Goal: Check status: Check status

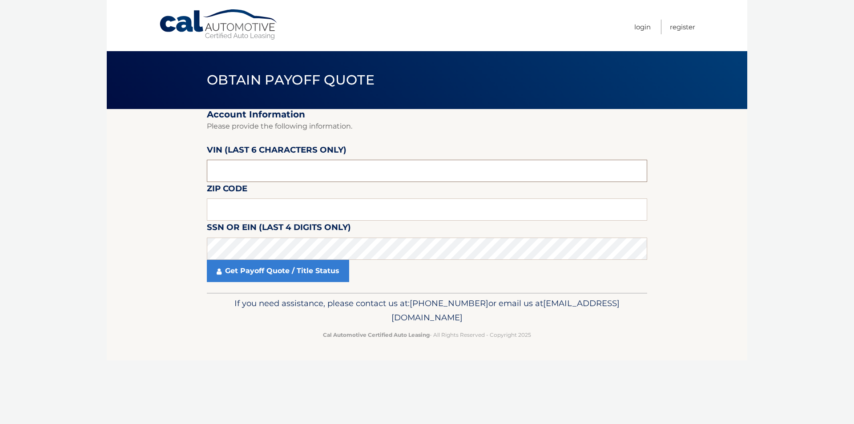
click at [275, 172] on input "text" at bounding box center [427, 171] width 440 height 22
click at [275, 208] on input "text" at bounding box center [427, 209] width 440 height 22
type input "11754"
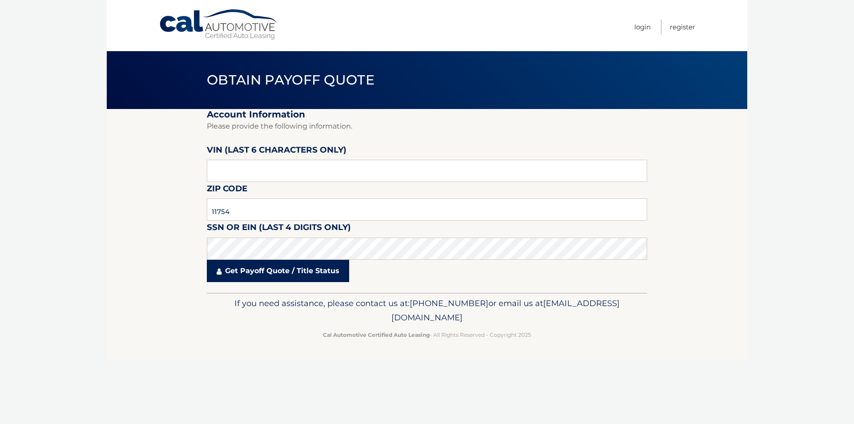
click at [268, 279] on link "Get Payoff Quote / Title Status" at bounding box center [278, 271] width 142 height 22
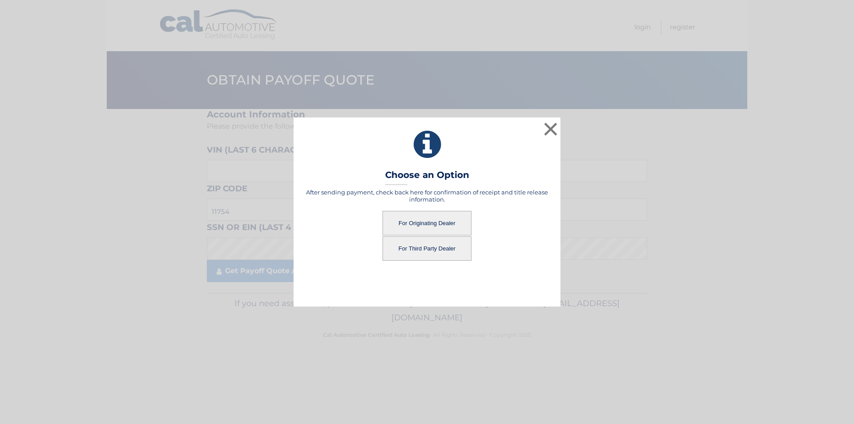
click at [429, 223] on button "For Originating Dealer" at bounding box center [426, 223] width 89 height 24
click at [423, 222] on button "For Originating Dealer" at bounding box center [426, 223] width 89 height 24
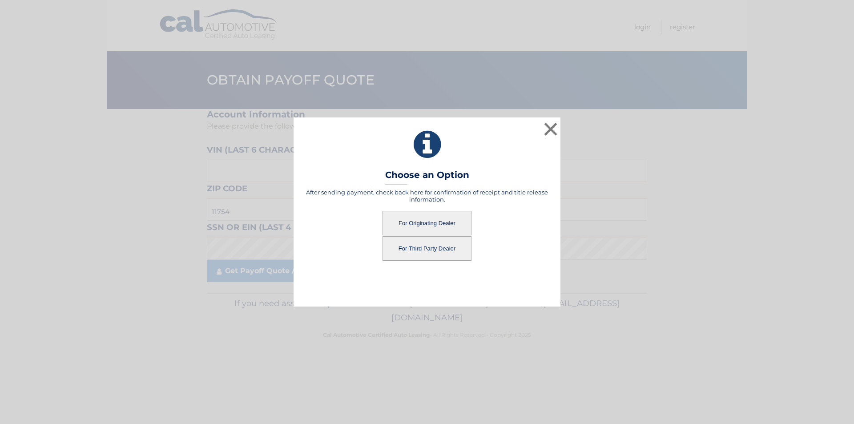
click at [425, 219] on button "For Originating Dealer" at bounding box center [426, 223] width 89 height 24
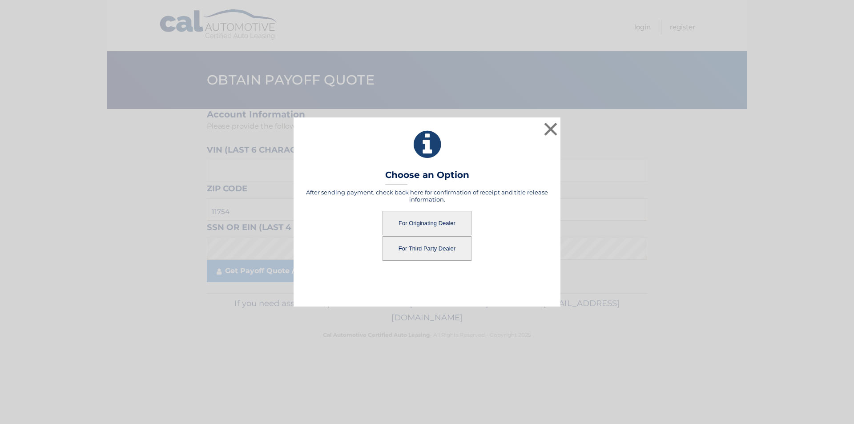
click at [425, 219] on button "For Originating Dealer" at bounding box center [426, 223] width 89 height 24
click at [420, 219] on button "For Originating Dealer" at bounding box center [426, 223] width 89 height 24
click at [423, 222] on button "For Originating Dealer" at bounding box center [426, 223] width 89 height 24
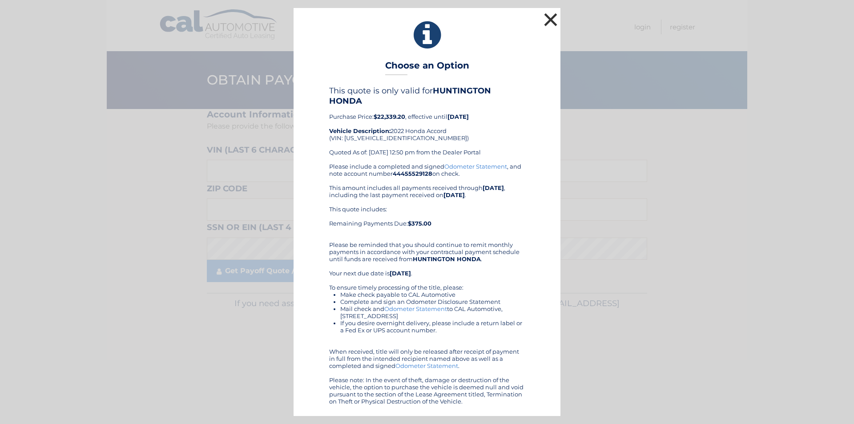
click at [551, 20] on button "×" at bounding box center [551, 20] width 18 height 18
